Goal: Task Accomplishment & Management: Complete application form

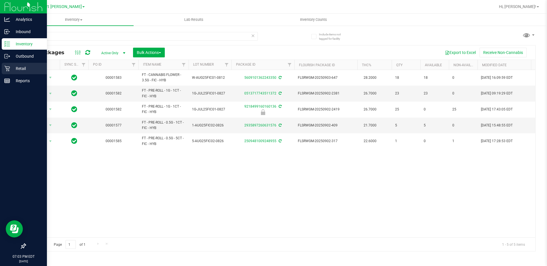
click at [3, 69] on div "Retail" at bounding box center [24, 68] width 45 height 11
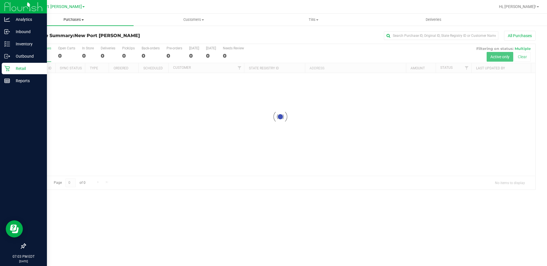
click at [78, 18] on span "Purchases" at bounding box center [74, 19] width 120 height 5
click at [44, 41] on span "Fulfillment" at bounding box center [31, 41] width 35 height 5
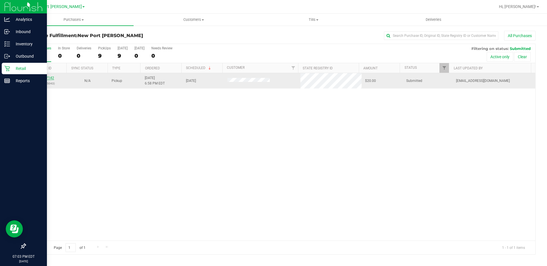
click at [48, 79] on link "11977142" at bounding box center [46, 78] width 16 height 4
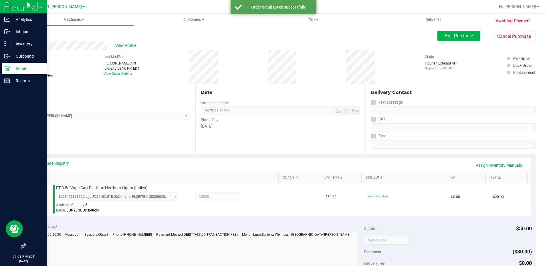
scroll to position [201, 0]
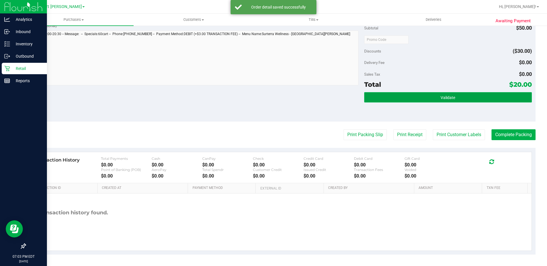
click at [469, 95] on button "Validate" at bounding box center [448, 97] width 168 height 10
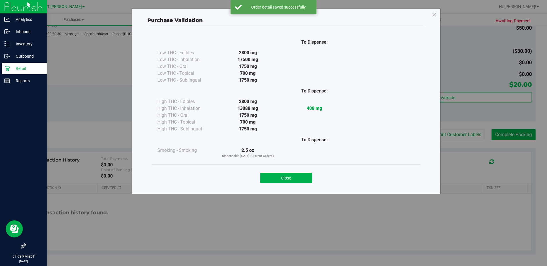
drag, startPoint x: 265, startPoint y: 179, endPoint x: 401, endPoint y: 177, distance: 136.1
click at [265, 179] on button "Close" at bounding box center [286, 178] width 52 height 10
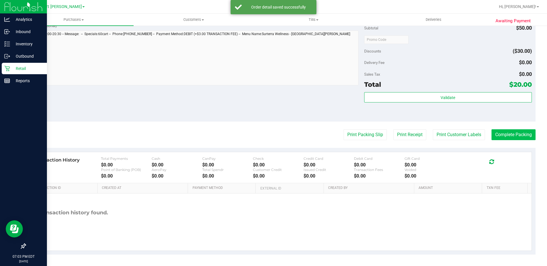
click at [527, 141] on purchase-details "Back Edit Purchase Cancel Purchase View Profile # 11977142 BioTrack ID: - Submi…" at bounding box center [280, 42] width 510 height 425
click at [526, 137] on button "Complete Packing" at bounding box center [513, 135] width 44 height 11
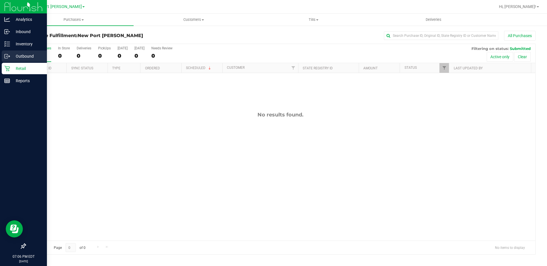
click at [9, 53] on icon at bounding box center [7, 56] width 6 height 6
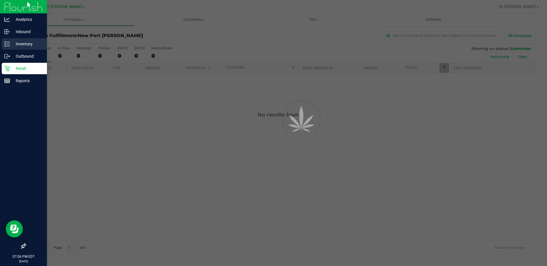
click at [13, 43] on p "Inventory" at bounding box center [27, 44] width 34 height 7
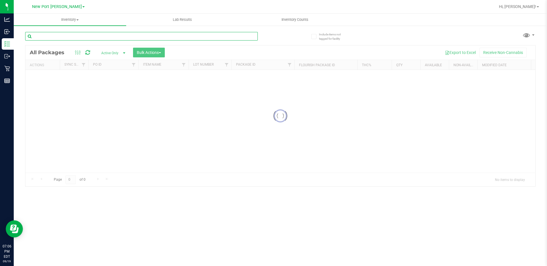
click at [103, 34] on input "text" at bounding box center [141, 36] width 232 height 9
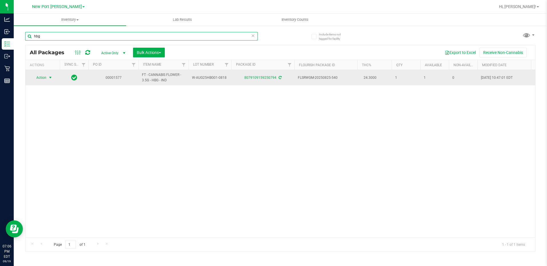
type input "hbg"
click at [43, 79] on span "Action" at bounding box center [38, 78] width 15 height 8
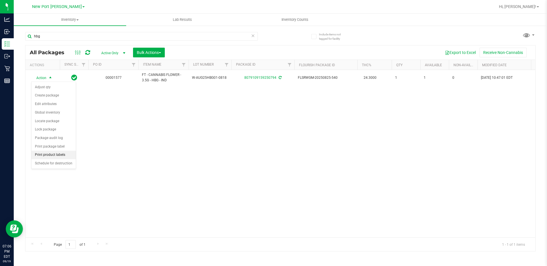
click at [67, 154] on li "Print product labels" at bounding box center [53, 155] width 44 height 9
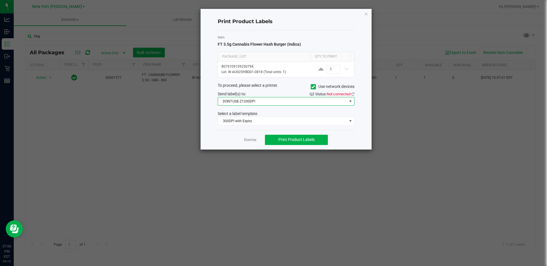
click at [327, 102] on span "DONT-USE-Z1200DPI" at bounding box center [282, 101] width 129 height 8
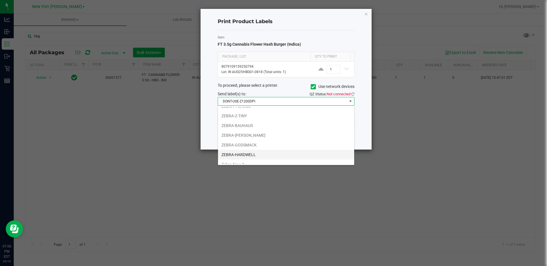
scroll to position [50, 0]
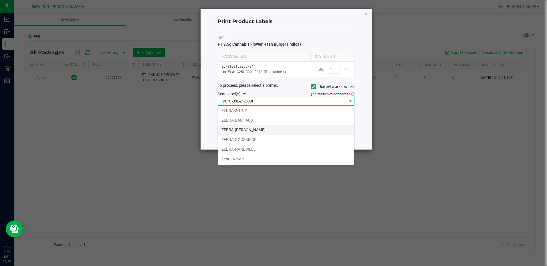
click at [264, 127] on li "ZEBRA-[PERSON_NAME]" at bounding box center [286, 130] width 136 height 10
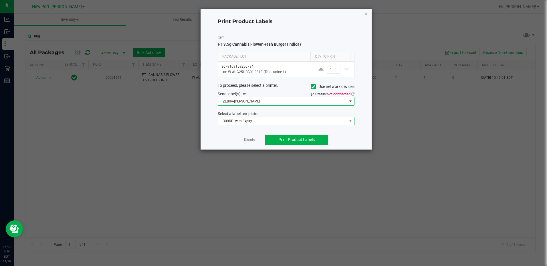
click at [275, 121] on span "300DPI with Expiry" at bounding box center [282, 121] width 129 height 8
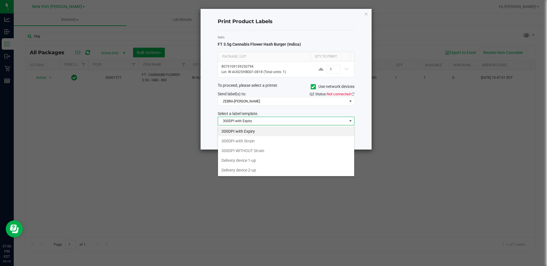
scroll to position [9, 137]
click at [263, 141] on li "300DPI with Strain" at bounding box center [286, 141] width 136 height 10
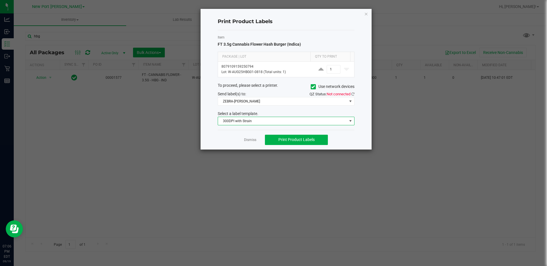
click at [297, 110] on div "Item FT 3.5g Cannabis Flower Hash Burger (Indica) Package | Lot Qty to Print 80…" at bounding box center [286, 80] width 137 height 100
click at [352, 95] on icon at bounding box center [352, 94] width 3 height 4
click at [306, 136] on button "Print Product Labels" at bounding box center [296, 140] width 63 height 10
click at [366, 14] on icon "button" at bounding box center [366, 13] width 4 height 7
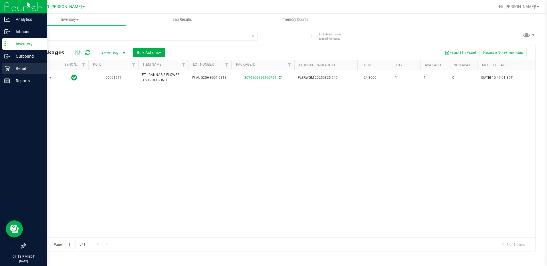
click at [7, 70] on icon at bounding box center [7, 69] width 6 height 6
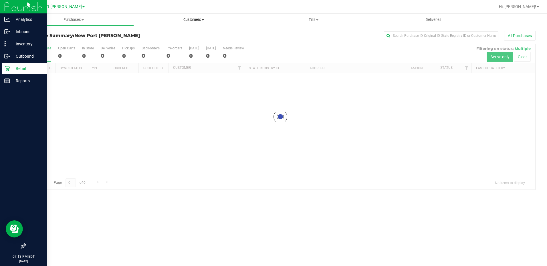
click at [189, 19] on span "Customers" at bounding box center [193, 19] width 119 height 5
click at [180, 43] on span "Add a new customer" at bounding box center [161, 41] width 54 height 5
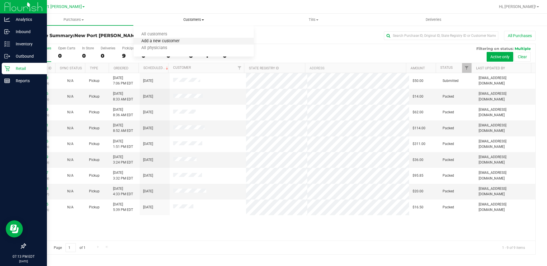
click at [160, 43] on span "Add a new customer" at bounding box center [161, 41] width 54 height 5
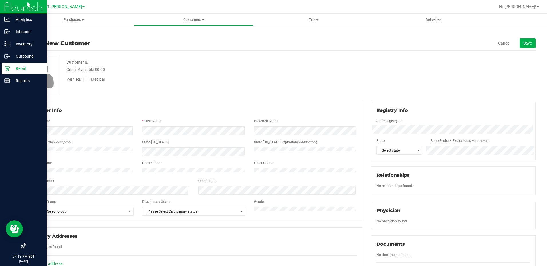
click at [155, 126] on div at bounding box center [194, 125] width 326 height 1
click at [392, 155] on span "Select state" at bounding box center [398, 150] width 45 height 9
click at [388, 193] on li "FL" at bounding box center [396, 191] width 44 height 10
click at [82, 220] on div "Member Info * First Name * Last Name Preferred Name * Date of Birth (MM/DD/YYYY…" at bounding box center [193, 162] width 337 height 120
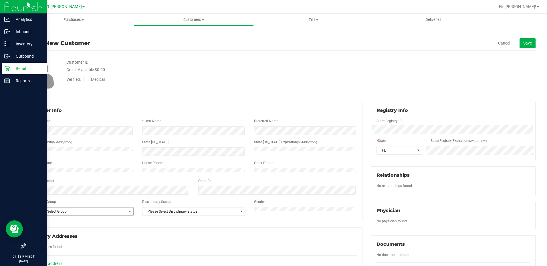
click at [82, 214] on span "Please Select Group" at bounding box center [78, 212] width 95 height 8
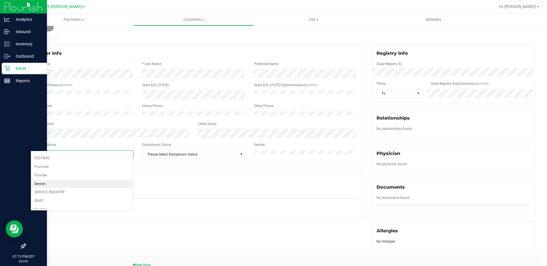
click at [57, 186] on li "Seniors" at bounding box center [81, 184] width 101 height 9
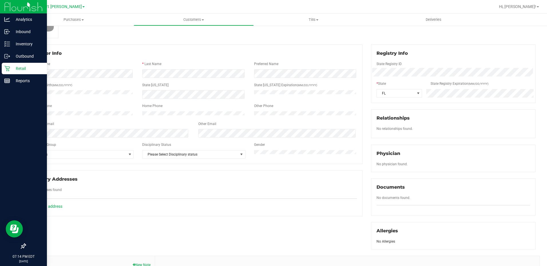
scroll to position [29, 0]
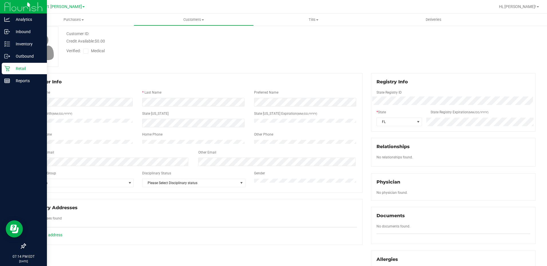
click at [88, 51] on span at bounding box center [85, 51] width 5 height 5
click at [0, 0] on input "Medical" at bounding box center [0, 0] width 0 height 0
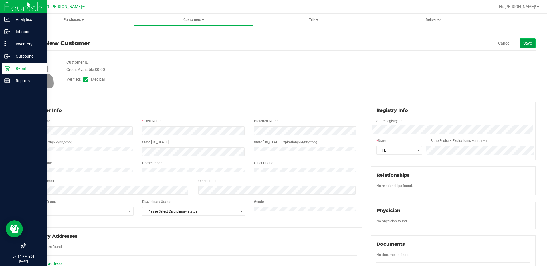
click at [523, 45] on span "Save" at bounding box center [527, 43] width 9 height 5
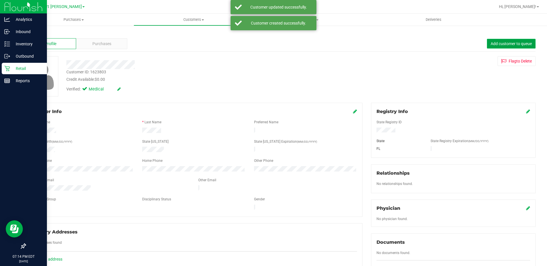
click at [499, 43] on span "Add customer to queue" at bounding box center [510, 43] width 41 height 5
